Goal: Task Accomplishment & Management: Complete application form

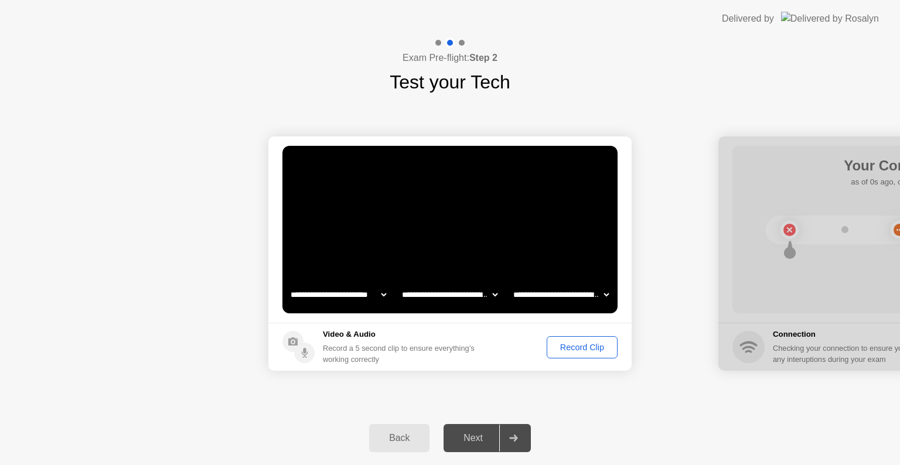
select select "**********"
select select "*******"
click at [574, 346] on div "Record Clip" at bounding box center [582, 347] width 63 height 9
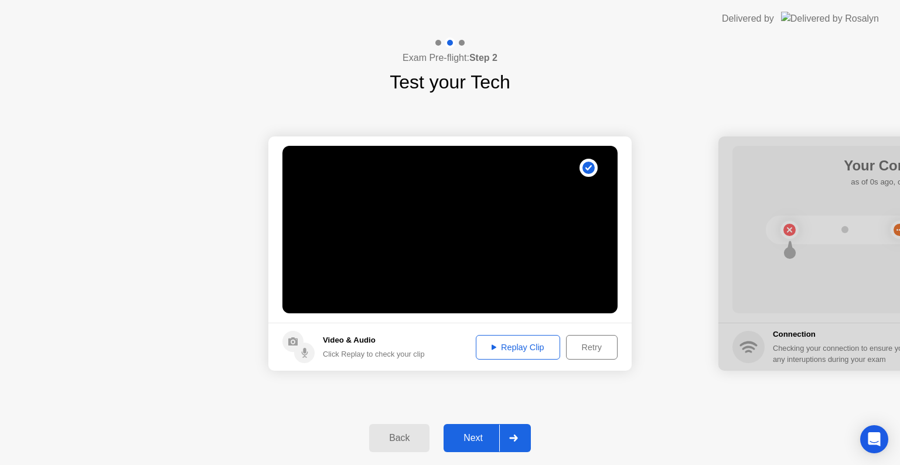
click at [583, 348] on div "Retry" at bounding box center [591, 347] width 43 height 9
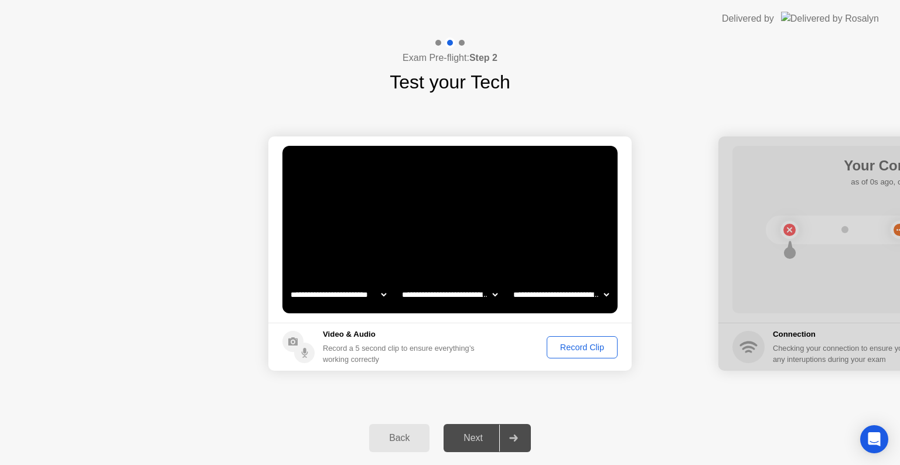
click at [475, 435] on div "Next" at bounding box center [473, 438] width 52 height 11
click at [580, 344] on div "Record Clip" at bounding box center [582, 347] width 63 height 9
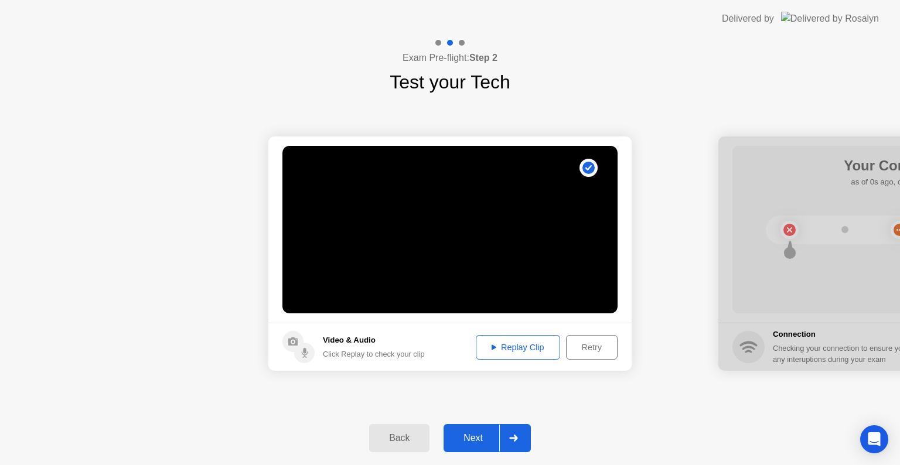
click at [492, 440] on div "Next" at bounding box center [473, 438] width 52 height 11
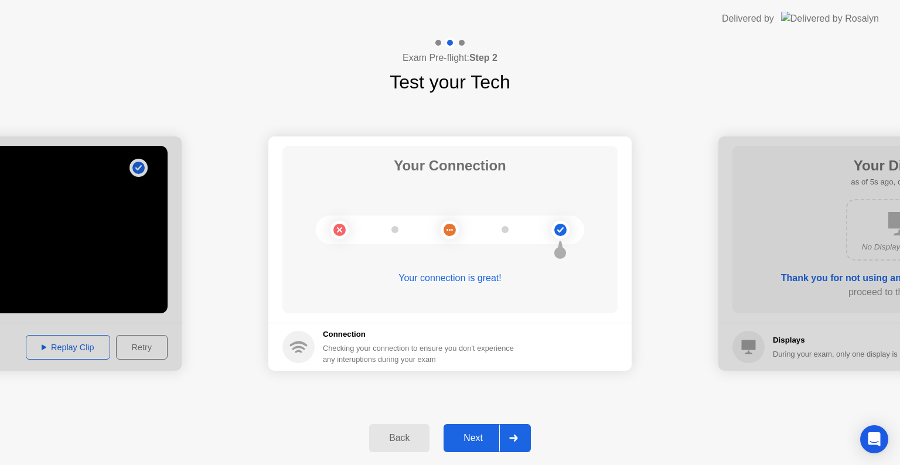
click at [481, 433] on div "Next" at bounding box center [473, 438] width 52 height 11
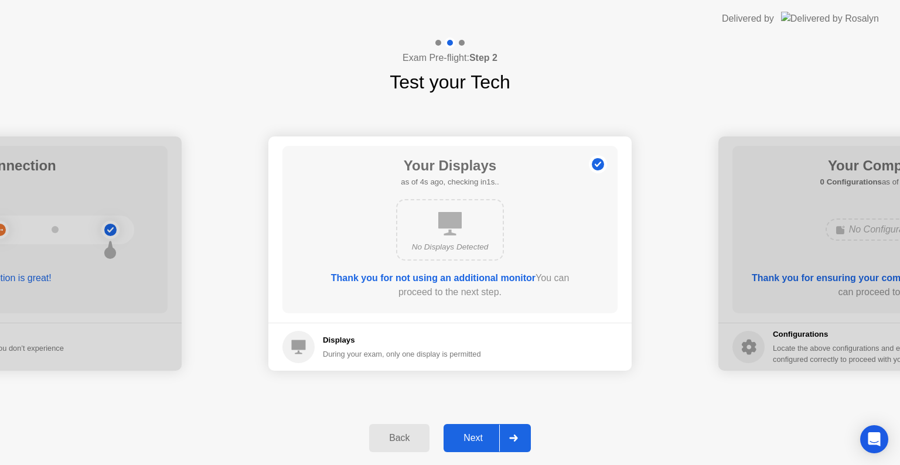
click at [483, 433] on div "Next" at bounding box center [473, 438] width 52 height 11
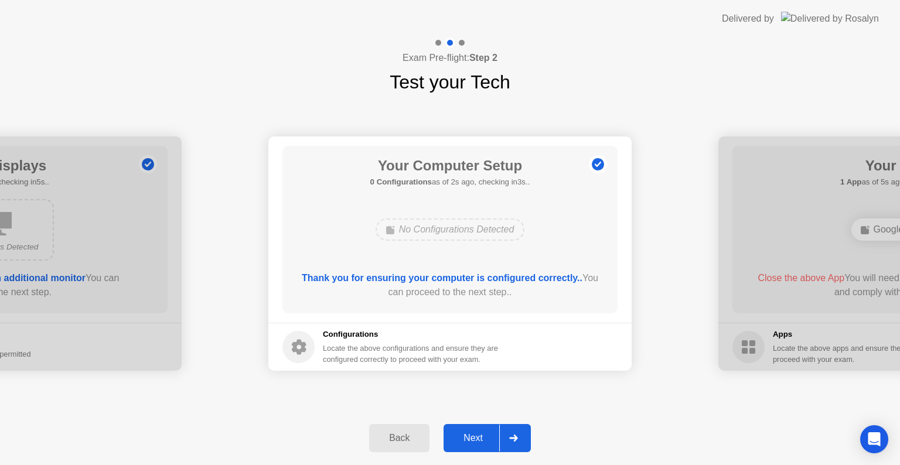
click at [510, 435] on icon at bounding box center [513, 438] width 9 height 7
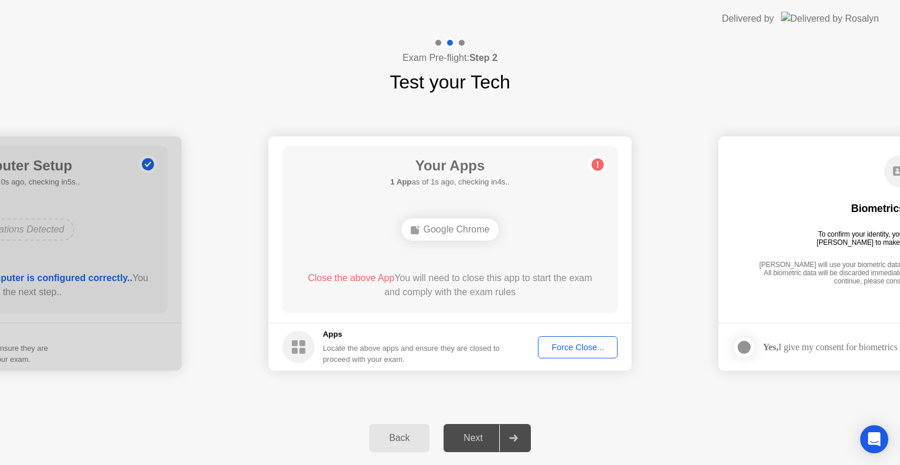
click at [585, 344] on div "Force Close..." at bounding box center [577, 347] width 71 height 9
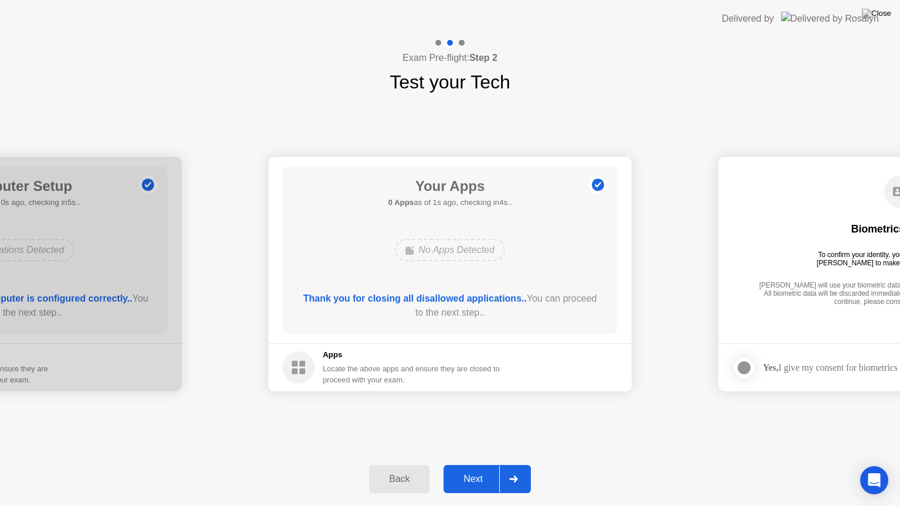
click at [486, 464] on div "Next" at bounding box center [473, 479] width 52 height 11
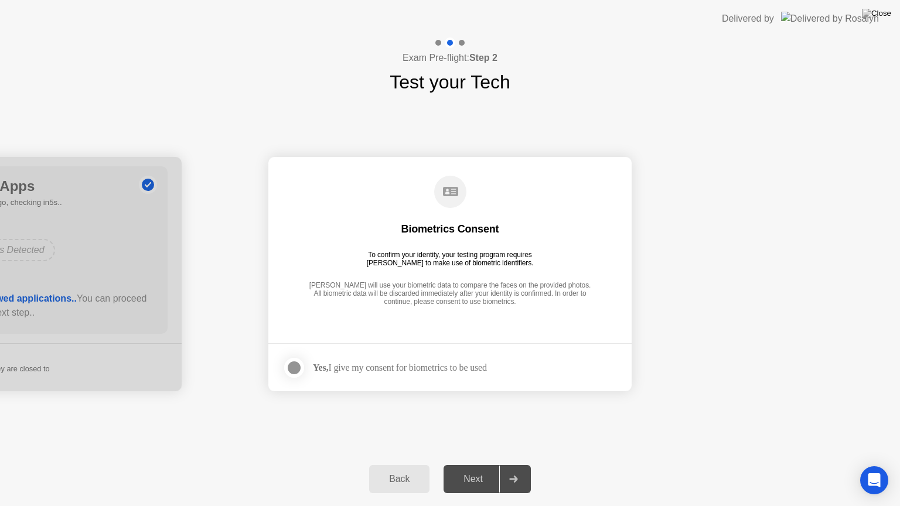
click at [288, 368] on div at bounding box center [294, 368] width 14 height 14
click at [479, 464] on div "Next" at bounding box center [473, 479] width 52 height 11
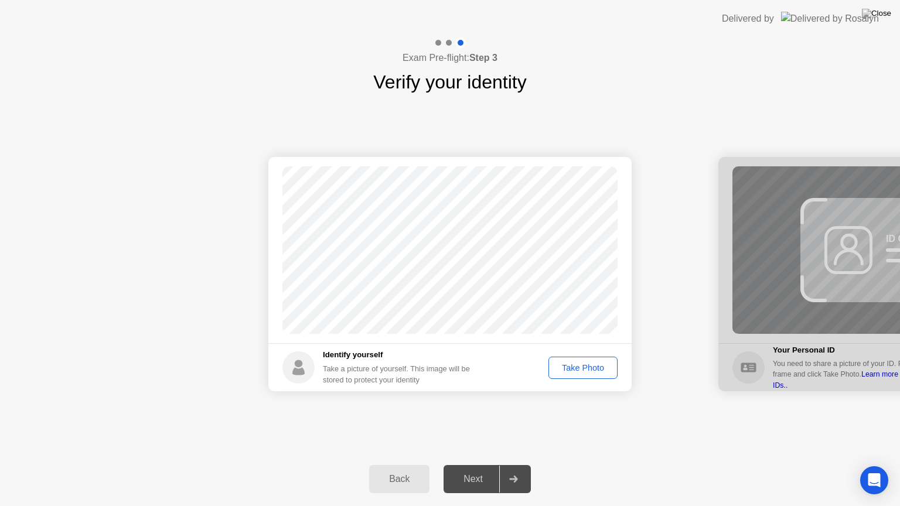
click at [586, 370] on div "Take Photo" at bounding box center [582, 367] width 61 height 9
click at [480, 464] on div "Next" at bounding box center [473, 479] width 52 height 11
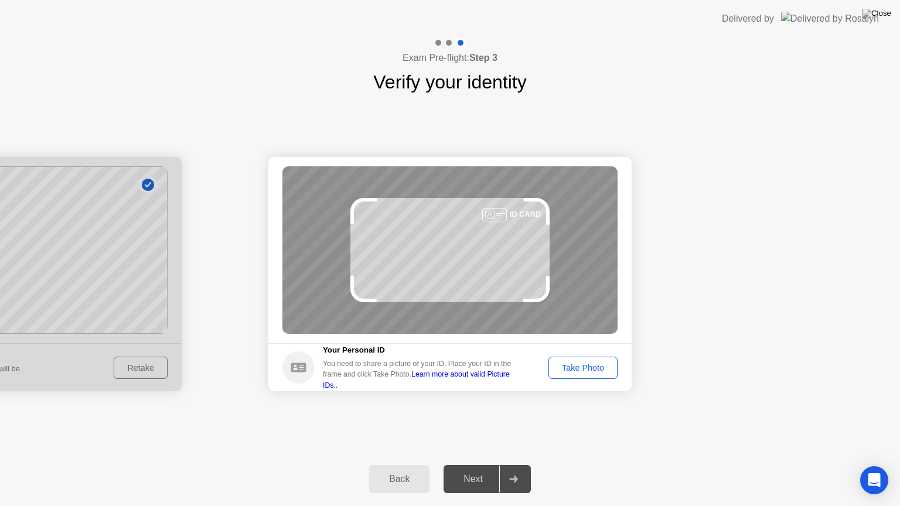
click at [583, 365] on div "Take Photo" at bounding box center [582, 367] width 61 height 9
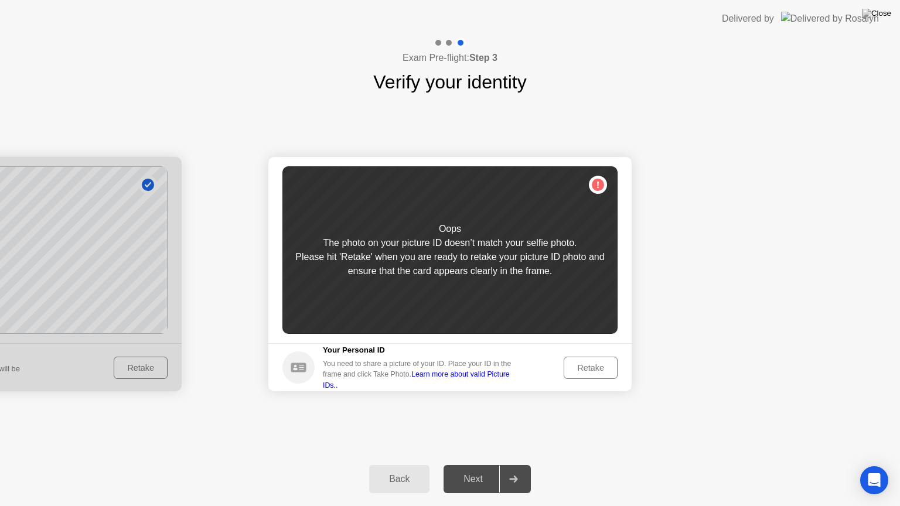
click at [588, 372] on div "Retake" at bounding box center [591, 367] width 46 height 9
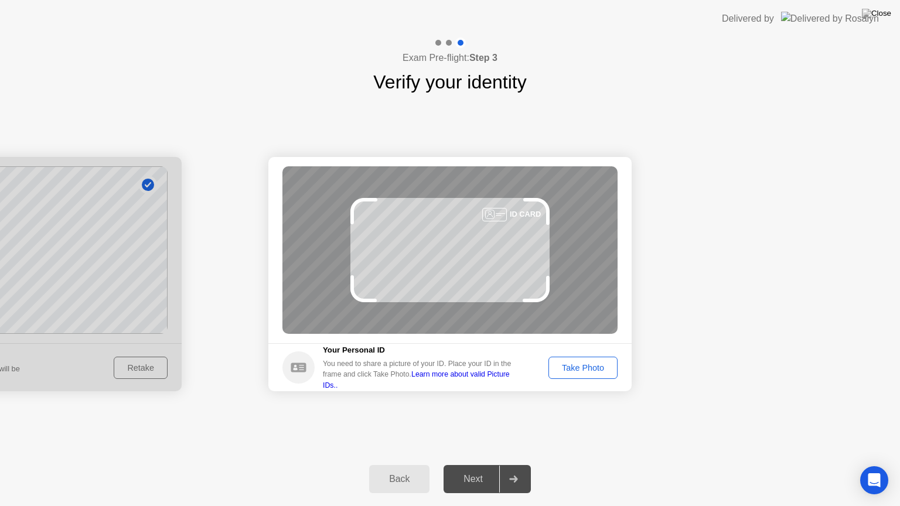
click at [580, 369] on div "Take Photo" at bounding box center [582, 367] width 61 height 9
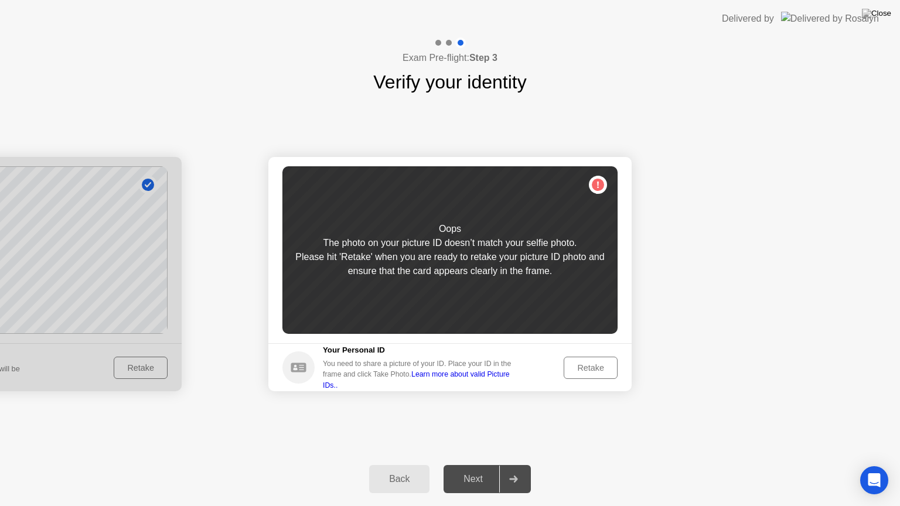
click at [595, 365] on div "Retake" at bounding box center [591, 367] width 46 height 9
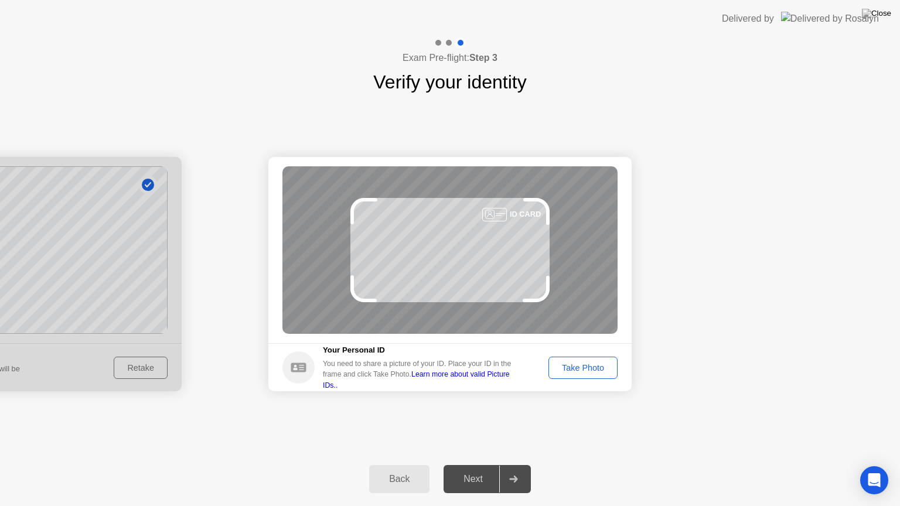
click at [603, 374] on button "Take Photo" at bounding box center [582, 368] width 69 height 22
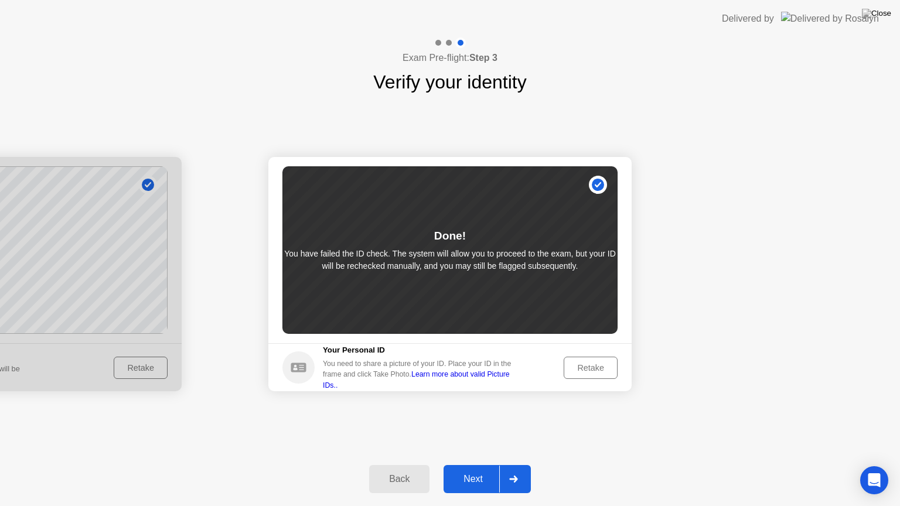
click at [494, 464] on div "Next" at bounding box center [473, 479] width 52 height 11
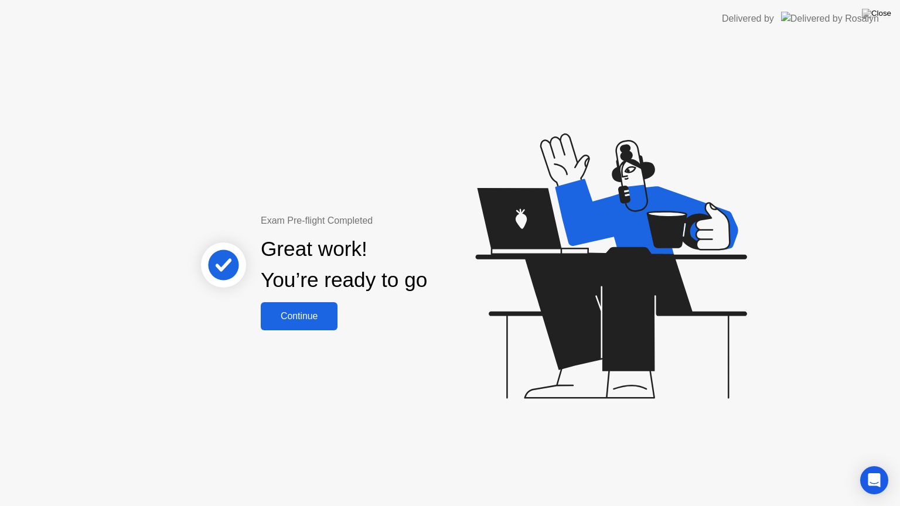
click at [319, 319] on div "Continue" at bounding box center [299, 316] width 70 height 11
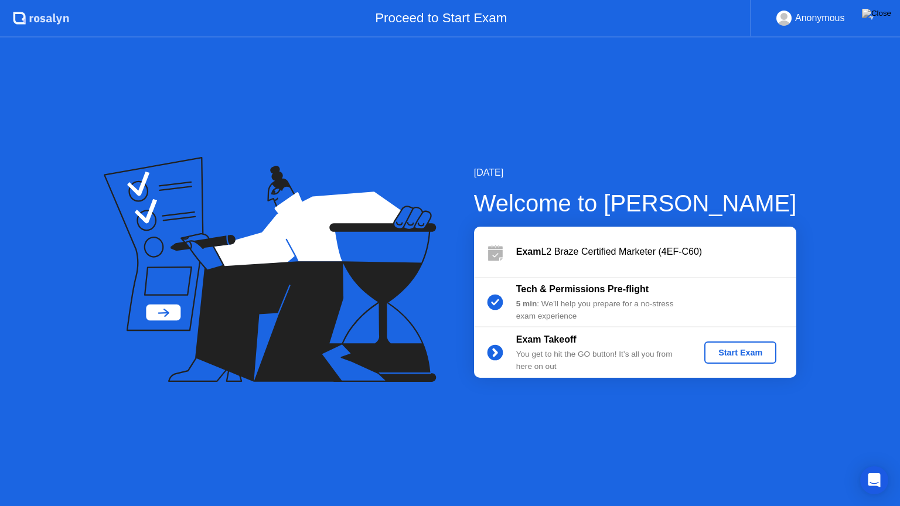
click at [758, 353] on div "Start Exam" at bounding box center [740, 352] width 63 height 9
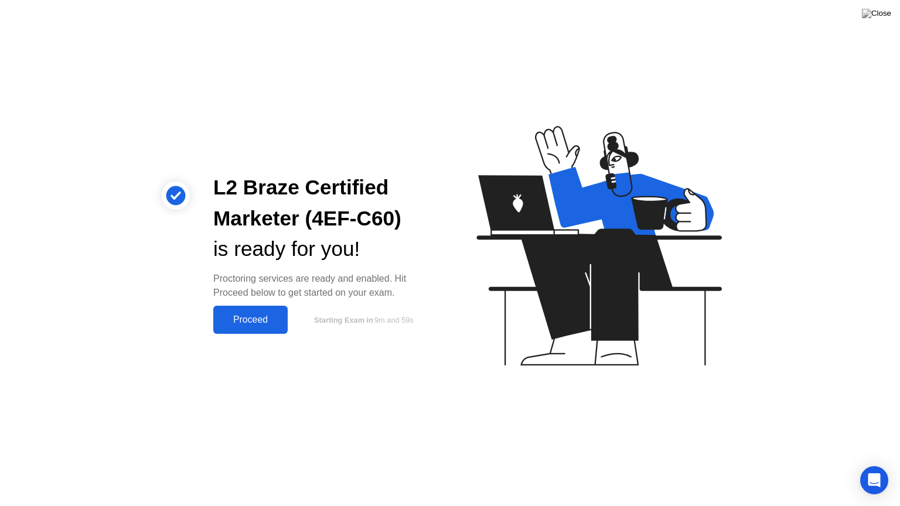
click at [248, 316] on div "Proceed" at bounding box center [250, 320] width 67 height 11
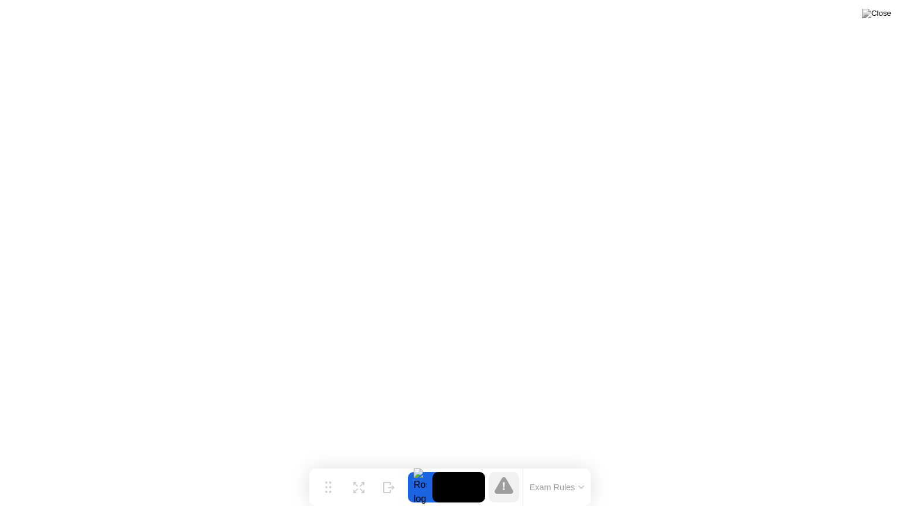
click at [579, 464] on icon at bounding box center [581, 487] width 5 height 2
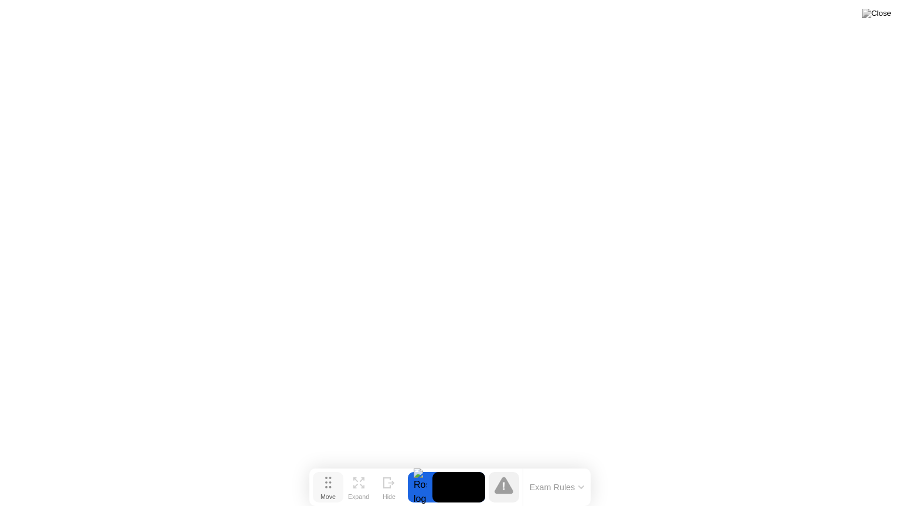
click at [334, 464] on button "Move" at bounding box center [328, 487] width 30 height 30
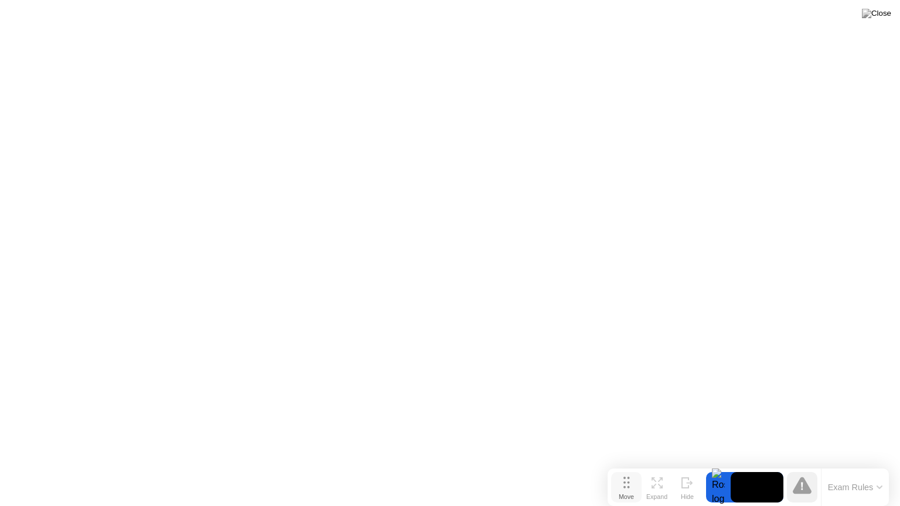
drag, startPoint x: 329, startPoint y: 486, endPoint x: 627, endPoint y: 490, distance: 298.1
click at [627, 464] on button "Move" at bounding box center [626, 487] width 30 height 30
click div "End Proctoring Session"
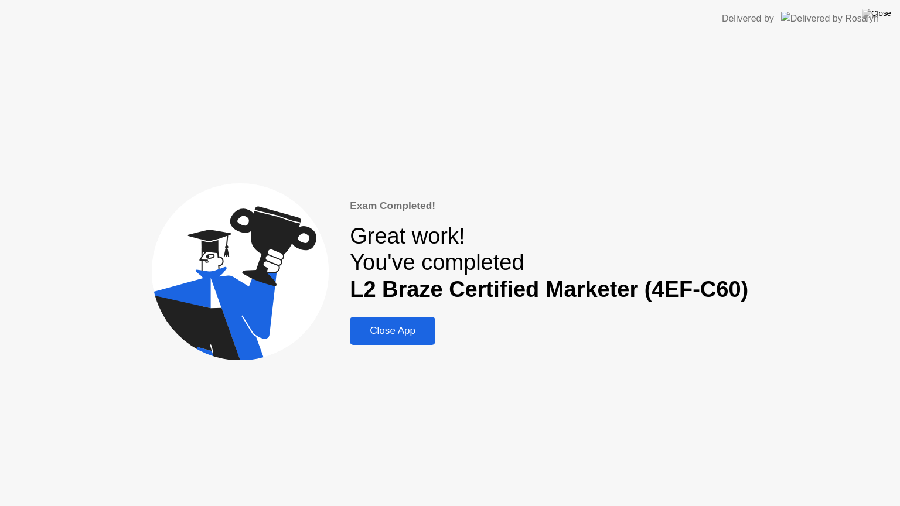
click at [394, 333] on div "Close App" at bounding box center [392, 331] width 78 height 12
